Goal: Task Accomplishment & Management: Complete application form

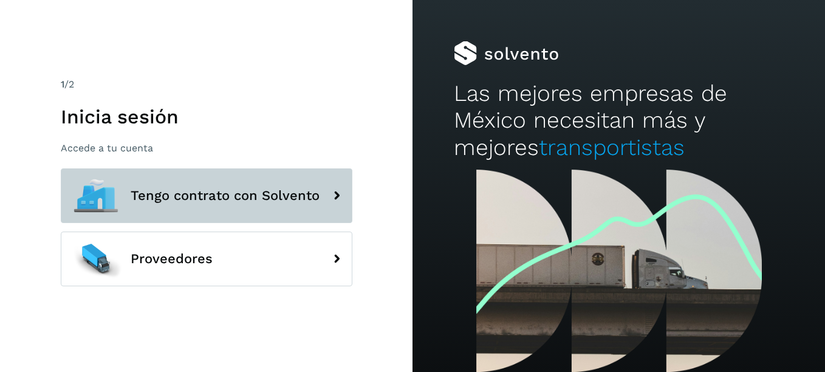
click at [218, 212] on button "Tengo contrato con Solvento" at bounding box center [207, 195] width 292 height 55
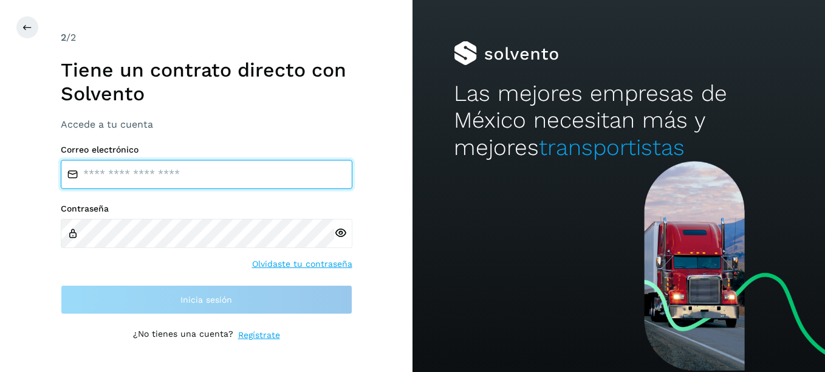
click at [188, 178] on input "email" at bounding box center [207, 174] width 292 height 29
type input "**********"
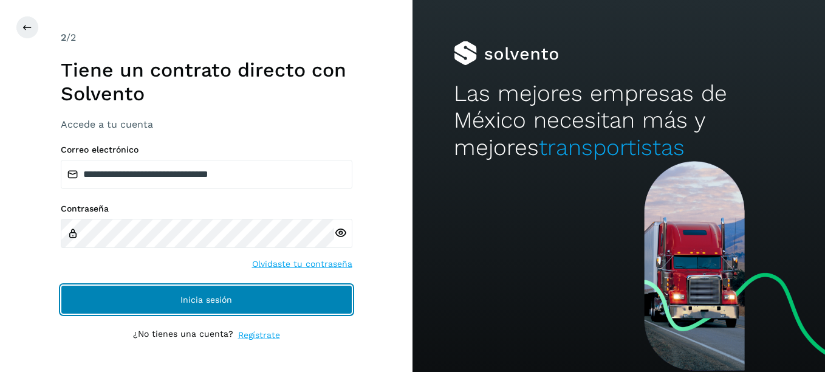
click at [230, 290] on button "Inicia sesión" at bounding box center [207, 299] width 292 height 29
click at [233, 294] on button "Inicia sesión" at bounding box center [207, 299] width 292 height 29
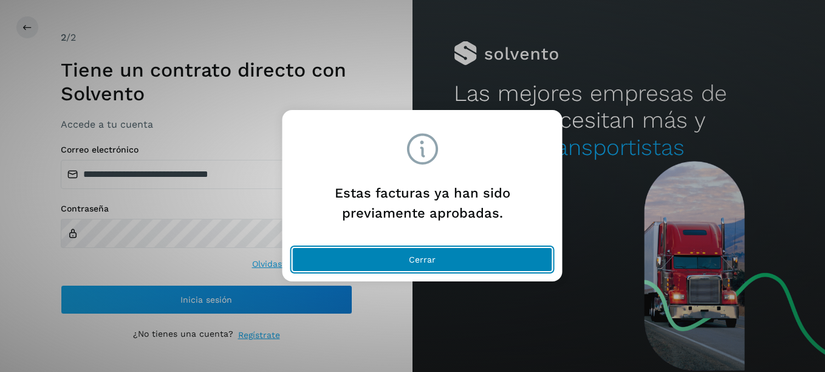
click at [418, 259] on span "Cerrar" at bounding box center [422, 259] width 27 height 9
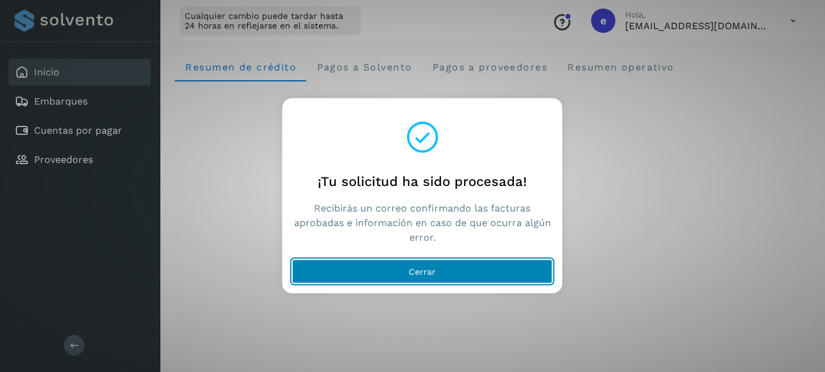
click at [474, 264] on button "Cerrar" at bounding box center [422, 272] width 261 height 24
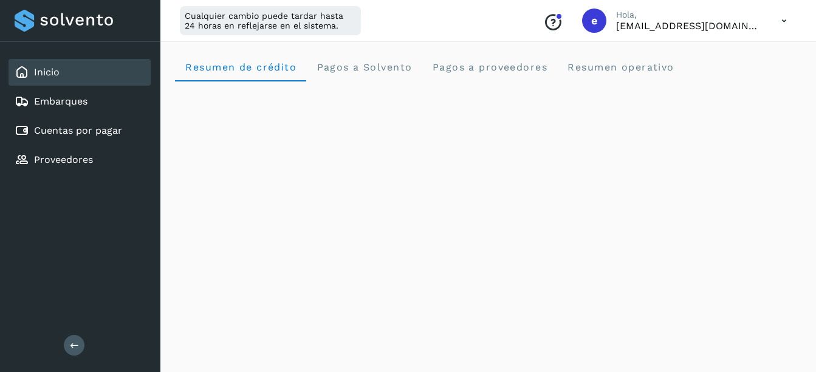
click at [786, 20] on icon at bounding box center [784, 21] width 25 height 25
click at [722, 79] on div "Cerrar sesión" at bounding box center [724, 78] width 145 height 23
